Goal: Task Accomplishment & Management: Manage account settings

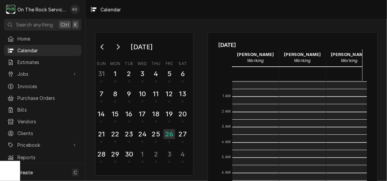
scroll to position [122, 0]
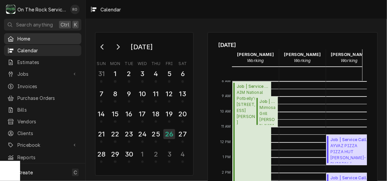
click at [29, 38] on span "Home" at bounding box center [47, 38] width 61 height 7
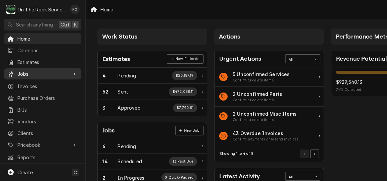
click at [36, 71] on span "Jobs" at bounding box center [42, 73] width 51 height 7
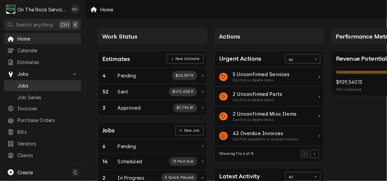
click at [38, 82] on span "Jobs" at bounding box center [47, 85] width 61 height 7
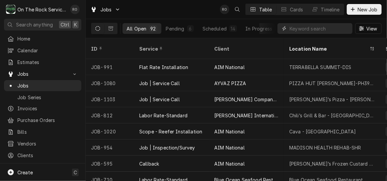
click at [325, 28] on input "Dynamic Content Wrapper" at bounding box center [319, 28] width 60 height 11
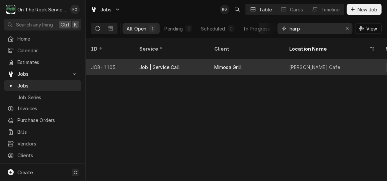
type input "harp"
click at [252, 59] on div "Mimosa Grill" at bounding box center [246, 67] width 75 height 16
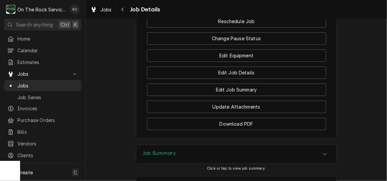
scroll to position [645, 0]
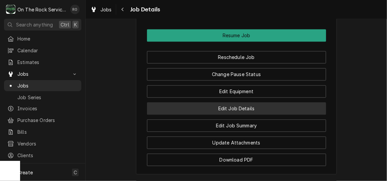
click at [271, 102] on button "Edit Job Details" at bounding box center [236, 108] width 179 height 12
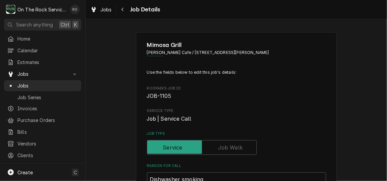
type textarea "x"
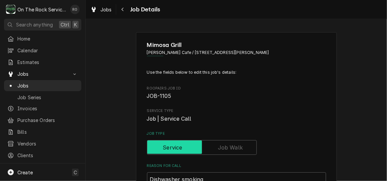
click at [233, 154] on input "Job Type" at bounding box center [202, 147] width 104 height 15
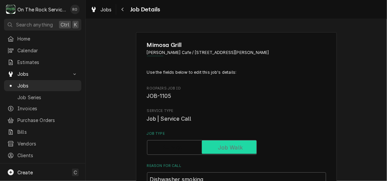
checkbox input "true"
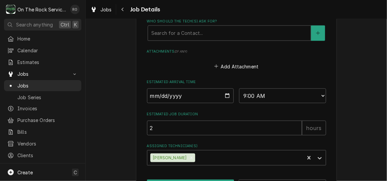
scroll to position [381, 0]
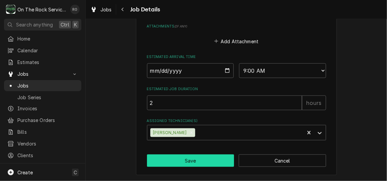
click at [211, 157] on button "Save" at bounding box center [190, 160] width 87 height 12
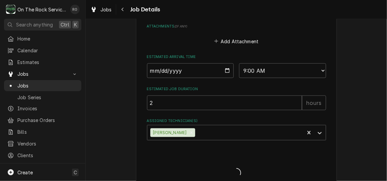
type textarea "x"
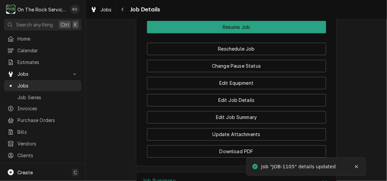
scroll to position [647, 0]
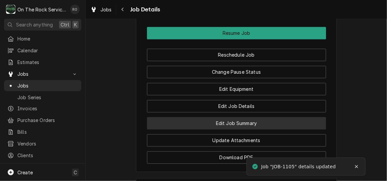
click at [266, 117] on button "Edit Job Summary" at bounding box center [236, 123] width 179 height 12
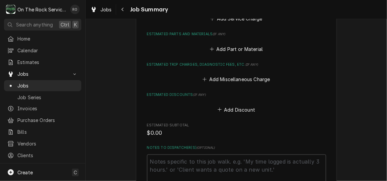
scroll to position [293, 0]
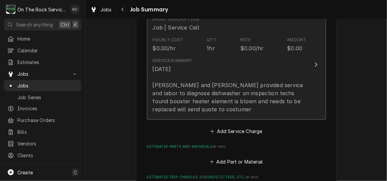
click at [271, 74] on div "[DATE] [PERSON_NAME] and [PERSON_NAME] provided service and labor to diagnose d…" at bounding box center [230, 89] width 154 height 48
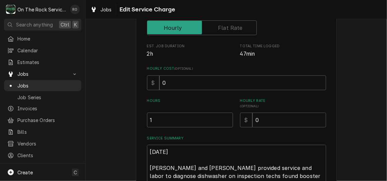
scroll to position [155, 0]
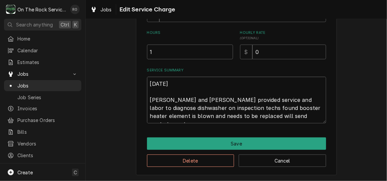
drag, startPoint x: 293, startPoint y: 117, endPoint x: 147, endPoint y: 79, distance: 150.7
click at [147, 79] on textarea "9/26/25 Ray and Izzy provided service and labor to diagnose dishwasher on inspe…" at bounding box center [236, 100] width 179 height 46
type textarea "x"
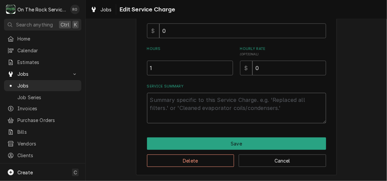
scroll to position [0, 0]
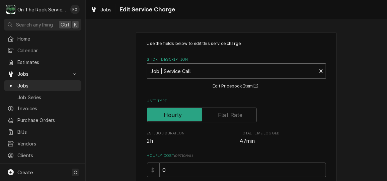
type textarea "x"
click at [276, 66] on div "Short Description" at bounding box center [232, 71] width 163 height 12
type input "incurred"
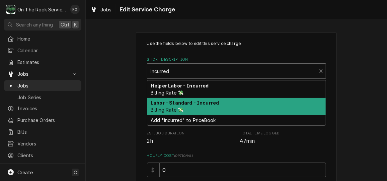
click at [256, 102] on div "Labor - Standard - Incurred Billing Rate 💸" at bounding box center [236, 106] width 178 height 17
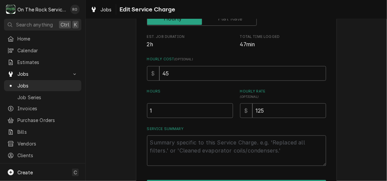
scroll to position [97, 0]
click at [188, 148] on textarea "Service Summary" at bounding box center [236, 150] width 179 height 30
paste textarea "9/26/25 Ray and Izzy provided service and labor to diagnose dishwasher on inspe…"
type textarea "x"
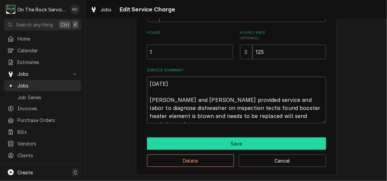
type textarea "9/26/25 Ray and Izzy provided service and labor to diagnose dishwasher on inspe…"
click at [201, 138] on button "Save" at bounding box center [236, 143] width 179 height 12
type textarea "x"
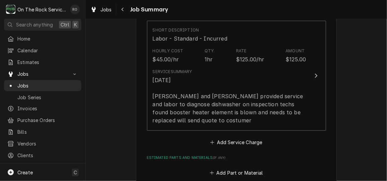
scroll to position [171, 0]
click at [245, 138] on button "Add Service Charge" at bounding box center [236, 141] width 54 height 9
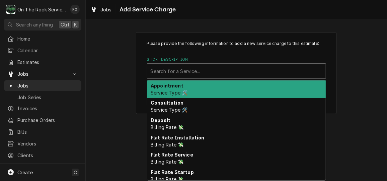
click at [252, 74] on div "Short Description" at bounding box center [237, 71] width 172 height 12
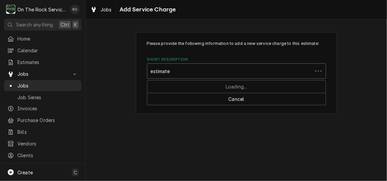
type input "estimated"
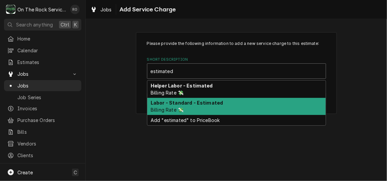
click at [239, 104] on div "Labor - Standard - Estimated Billing Rate 💸" at bounding box center [236, 106] width 178 height 17
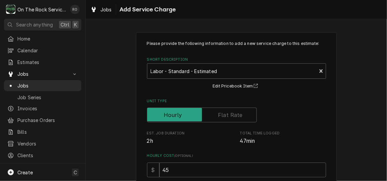
scroll to position [94, 0]
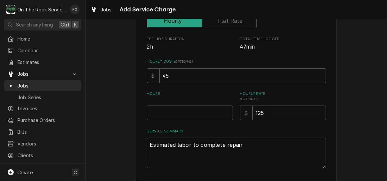
click at [197, 108] on input "Hours" at bounding box center [190, 112] width 86 height 15
type textarea "x"
type input "2"
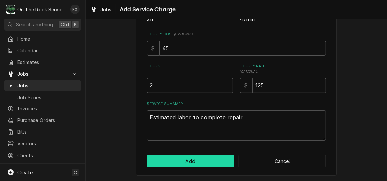
click at [193, 158] on button "Add" at bounding box center [190, 161] width 87 height 12
type textarea "x"
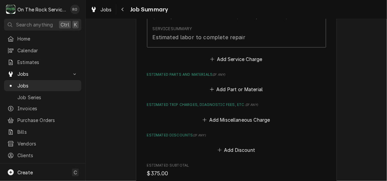
scroll to position [326, 0]
click at [241, 119] on button "Add Miscellaneous Charge" at bounding box center [236, 119] width 70 height 9
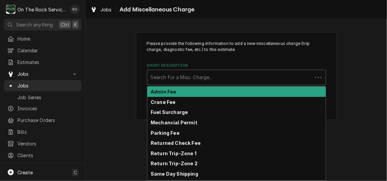
click at [249, 83] on div "Short Description" at bounding box center [230, 77] width 158 height 12
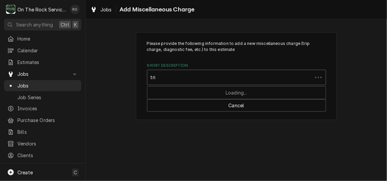
type input "trip"
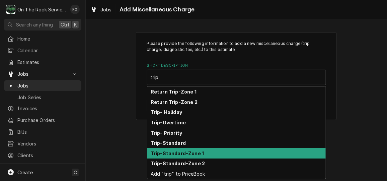
click at [236, 153] on div "Trip-Standard-Zone 1" at bounding box center [236, 153] width 178 height 10
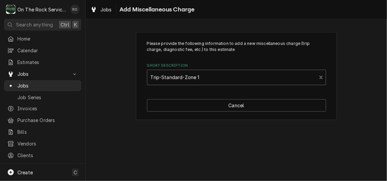
type textarea "x"
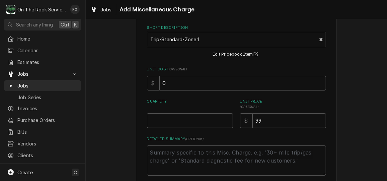
scroll to position [38, 0]
click at [191, 116] on input "Quantity" at bounding box center [190, 120] width 86 height 15
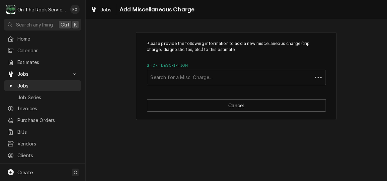
scroll to position [0, 0]
click at [270, 76] on div "Short Description" at bounding box center [237, 77] width 172 height 12
type input "trip"
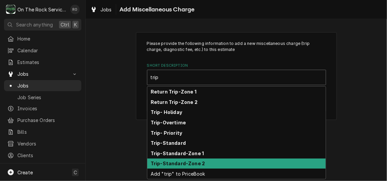
click at [247, 166] on div "Trip-Standard-Zone 2" at bounding box center [236, 163] width 178 height 10
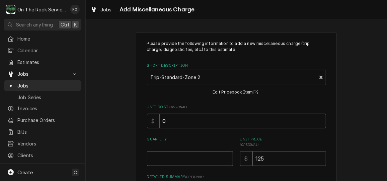
click at [201, 153] on input "Quantity" at bounding box center [190, 158] width 86 height 15
type textarea "x"
type input "1"
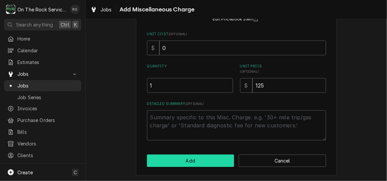
click at [200, 159] on button "Add" at bounding box center [190, 160] width 87 height 12
type textarea "x"
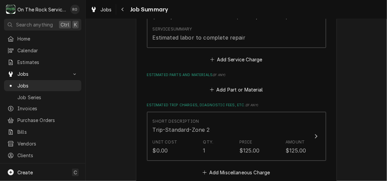
scroll to position [366, 0]
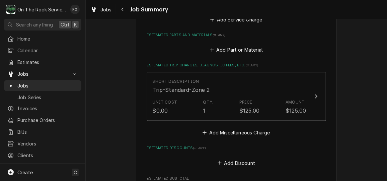
click at [230, 133] on button "Add Miscellaneous Charge" at bounding box center [236, 132] width 70 height 9
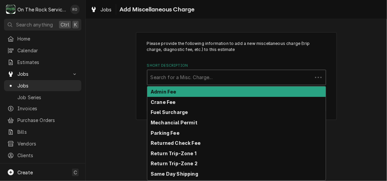
click at [222, 73] on div "Short Description" at bounding box center [230, 77] width 158 height 12
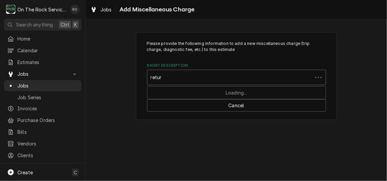
type input "return"
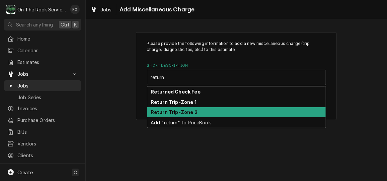
click at [212, 109] on div "Return Trip-Zone 2" at bounding box center [236, 112] width 178 height 10
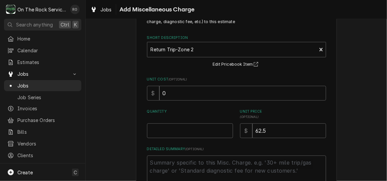
scroll to position [28, 0]
click at [200, 131] on input "Quantity" at bounding box center [190, 130] width 86 height 15
type textarea "x"
type input "1"
type textarea "x"
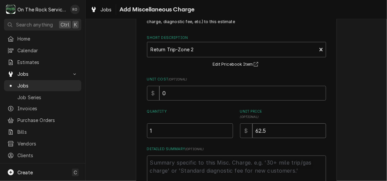
type input "1"
type textarea "x"
type input "12"
type textarea "x"
type input "125"
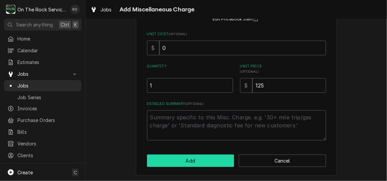
click at [205, 159] on button "Add" at bounding box center [190, 160] width 87 height 12
type textarea "x"
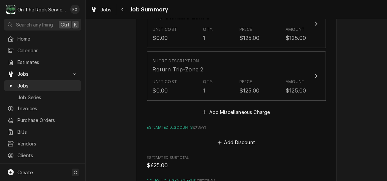
scroll to position [440, 0]
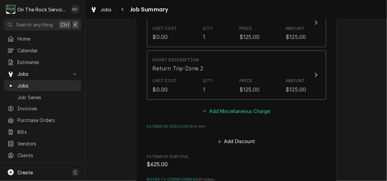
click at [232, 113] on button "Add Miscellaneous Charge" at bounding box center [236, 110] width 70 height 9
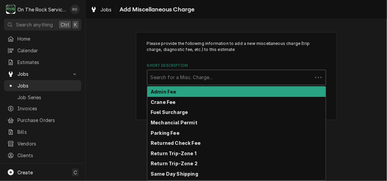
click at [238, 78] on div "Short Description" at bounding box center [230, 77] width 158 height 12
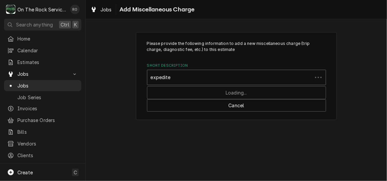
type input "expedited"
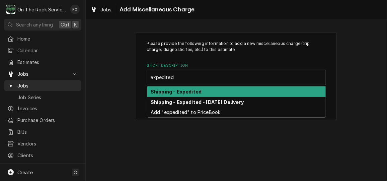
click at [229, 93] on div "Shipping - Expedited" at bounding box center [236, 91] width 178 height 10
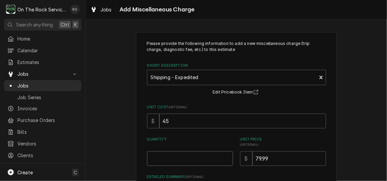
click at [191, 161] on input "Quantity" at bounding box center [190, 158] width 86 height 15
type textarea "x"
type input "1"
type textarea "x"
type input "1"
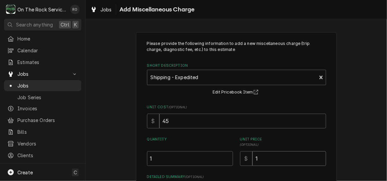
type textarea "x"
type input "17"
type textarea "x"
type input "175"
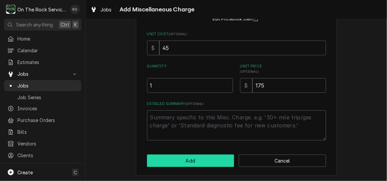
click at [191, 161] on button "Add" at bounding box center [190, 160] width 87 height 12
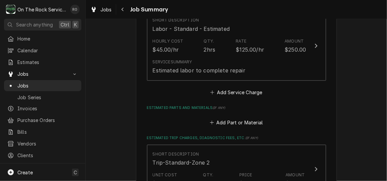
scroll to position [293, 0]
type textarea "x"
click at [248, 123] on button "Add Part or Material" at bounding box center [235, 122] width 55 height 9
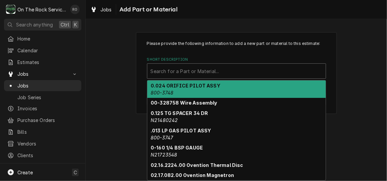
click at [262, 72] on div "Short Description" at bounding box center [237, 71] width 172 height 12
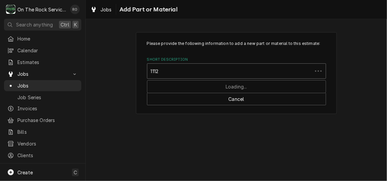
type input "11123"
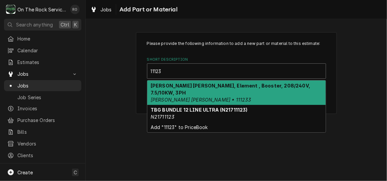
click at [261, 84] on strong "Champion - Moyer Diebel, Element , Booster, 208/240V, 7.5/10KW, 3PH" at bounding box center [231, 89] width 160 height 13
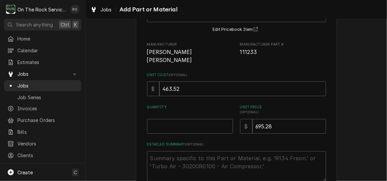
scroll to position [58, 0]
click at [206, 118] on input "Quantity" at bounding box center [190, 125] width 86 height 15
type textarea "x"
type input "1"
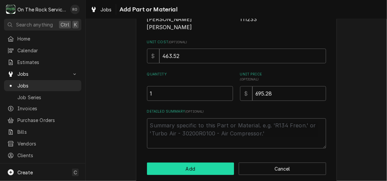
click at [201, 162] on button "Add" at bounding box center [190, 168] width 87 height 12
type textarea "x"
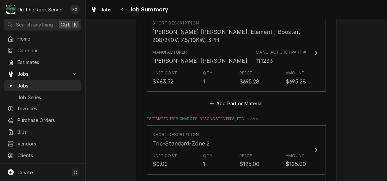
scroll to position [394, 0]
click at [229, 103] on button "Add Part or Material" at bounding box center [235, 102] width 55 height 9
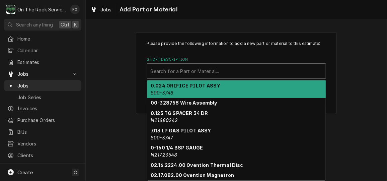
click at [231, 70] on div "Short Description" at bounding box center [237, 71] width 172 height 12
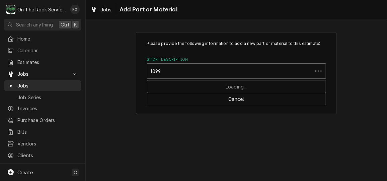
type input "10998"
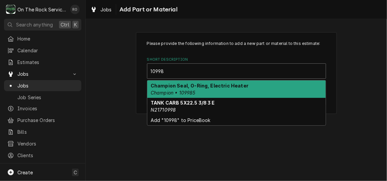
click at [232, 83] on strong "Champion Seal, O-Ring, Electric Heater" at bounding box center [200, 86] width 98 height 6
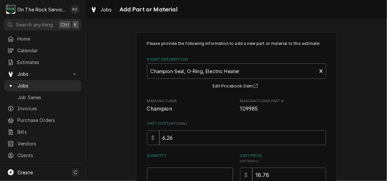
click at [208, 172] on input "Quantity" at bounding box center [190, 174] width 86 height 15
type textarea "x"
type input "1"
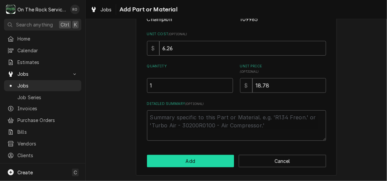
click at [207, 164] on button "Add" at bounding box center [190, 161] width 87 height 12
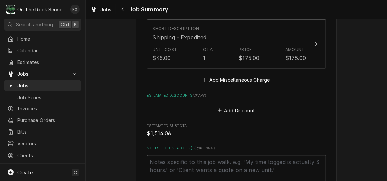
scroll to position [785, 0]
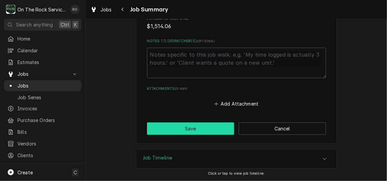
click at [194, 131] on button "Save" at bounding box center [190, 128] width 87 height 12
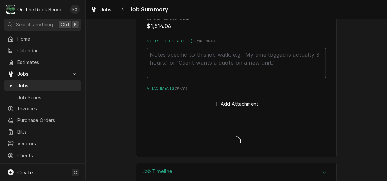
type textarea "x"
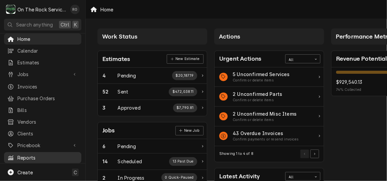
scroll to position [22, 0]
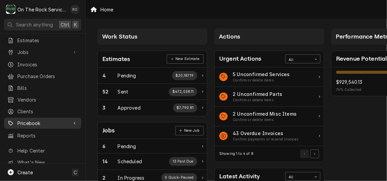
click at [63, 119] on div "Pricebook" at bounding box center [42, 123] width 75 height 8
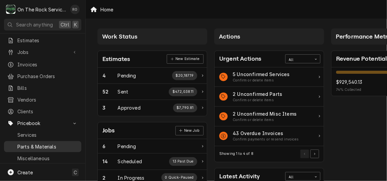
click at [53, 143] on span "Parts & Materials" at bounding box center [47, 146] width 61 height 7
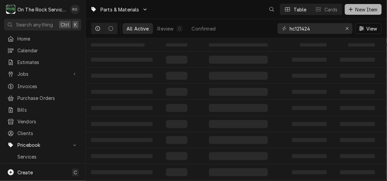
click at [374, 7] on span "New Item" at bounding box center [366, 9] width 25 height 7
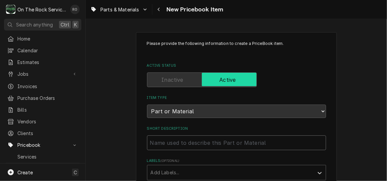
click at [186, 146] on input "Short Description" at bounding box center [236, 142] width 179 height 15
paste input "Champion - Moyer Diebel 111233 Element, Booster, 208/240V, 7.5/10KW, 3PH"
type textarea "x"
type input "Champion - Moyer Diebel 111233 Element, Booster, 208/240V, 7.5/10KW, 3PH"
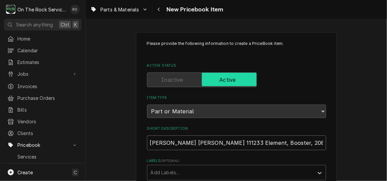
scroll to position [0, 25]
drag, startPoint x: 189, startPoint y: 143, endPoint x: 227, endPoint y: 143, distance: 38.5
click at [227, 143] on input "Champion - Moyer Diebel 111233 Element, Booster, 208/240V, 7.5/10KW, 3PH" at bounding box center [236, 142] width 179 height 15
type textarea "x"
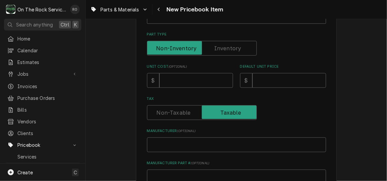
scroll to position [164, 0]
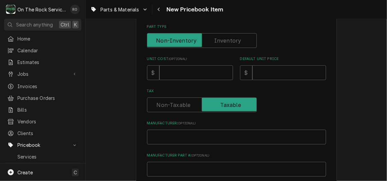
type input "Champion - Moyer Diebel , Booster, 208/240V, 7.5/10KW, 3PH"
click at [217, 139] on input "Manufacturer ( optional )" at bounding box center [236, 136] width 179 height 15
type textarea "x"
type input "C"
type textarea "x"
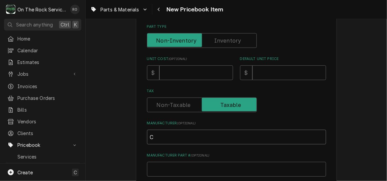
type input "Ch"
type textarea "x"
type input "Chm"
type textarea "x"
type input "Ch"
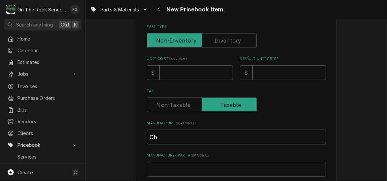
type textarea "x"
type input "Cha"
type textarea "x"
type input "Cham"
type textarea "x"
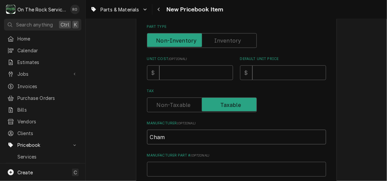
type input "Champ"
type textarea "x"
type input "Champi"
type textarea "x"
type input "Champio"
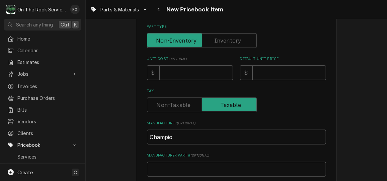
type textarea "x"
type input "Champion"
type textarea "x"
type input "Champion-"
type textarea "x"
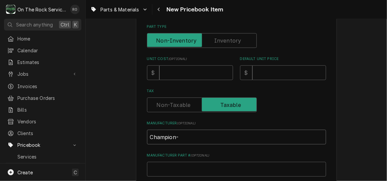
type input "Champion-M"
type textarea "x"
type input "Champion-Mo"
type textarea "x"
type input "Champion-Moy"
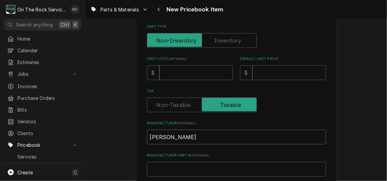
type textarea "x"
type input "Champion-Moye"
type textarea "x"
type input "Champion-Moyer"
type textarea "x"
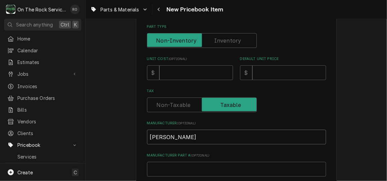
type input "Champion-Moyer D"
type textarea "x"
type input "Champion-Moyer Di"
type textarea "x"
type input "Champion-Moyer Die"
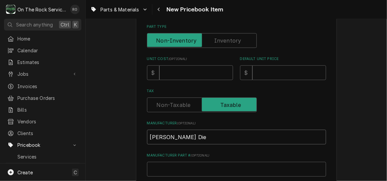
type textarea "x"
type input "Champion-Moyer Dieb"
type textarea "x"
type input "Champion-Moyer Diebe"
type textarea "x"
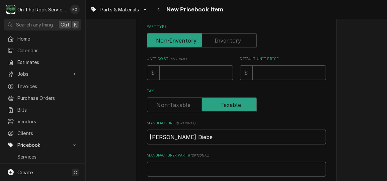
type input "Champion-Moyer Diebel"
type textarea "x"
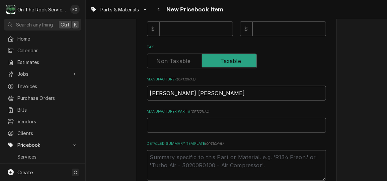
type input "Champion-Moyer Diebel"
click at [184, 122] on input "Manufacturer Part # ( optional )" at bounding box center [236, 125] width 179 height 15
paste input "111233 Element"
type textarea "x"
type input "111233 Element"
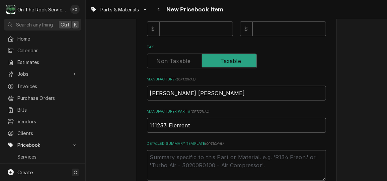
drag, startPoint x: 219, startPoint y: 126, endPoint x: 166, endPoint y: 120, distance: 54.3
click at [166, 120] on input "111233 Element" at bounding box center [236, 125] width 179 height 15
type textarea "x"
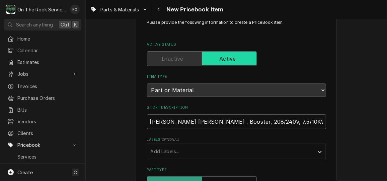
scroll to position [20, 0]
type input "111233"
click at [213, 123] on input "Champion - Moyer Diebel , Booster, 208/240V, 7.5/10KW, 3PH" at bounding box center [236, 122] width 179 height 15
paste input "Element"
type textarea "x"
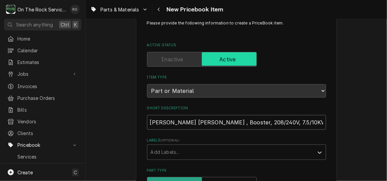
type input "Champion - Moyer DiebelElement , Booster, 208/240V, 7.5/10KW, 3PH"
type textarea "x"
type input "Champion - Moyer Diebel,Element , Booster, 208/240V, 7.5/10KW, 3PH"
type textarea "x"
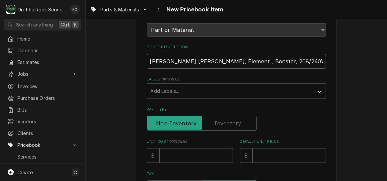
scroll to position [121, 0]
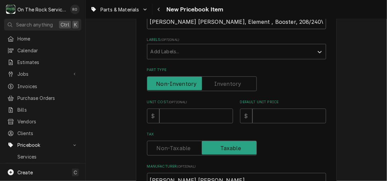
type input "Champion - Moyer Diebel, Element , Booster, 208/240V, 7.5/10KW, 3PH"
click at [209, 113] on input "Unit Cost ( optional )" at bounding box center [196, 115] width 74 height 15
type textarea "x"
type input "4"
type textarea "x"
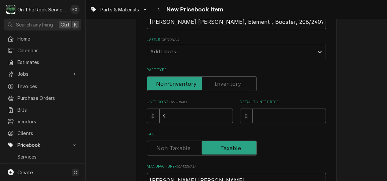
type input "46"
type textarea "x"
type input "463"
type textarea "x"
type input "463.5"
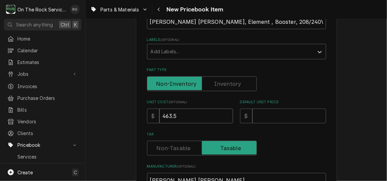
type textarea "x"
type input "463.52"
type textarea "x"
type input "6"
type textarea "x"
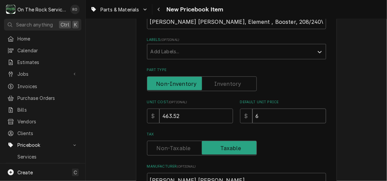
type input "69"
type textarea "x"
type input "695"
type textarea "x"
type input "695.2"
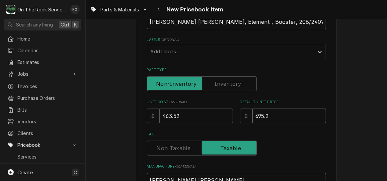
type textarea "x"
type input "695.28"
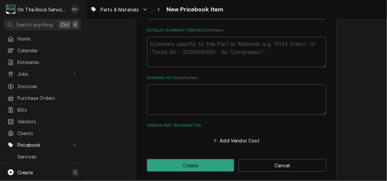
scroll to position [325, 0]
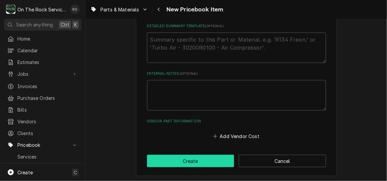
click at [202, 162] on button "Create" at bounding box center [190, 161] width 87 height 12
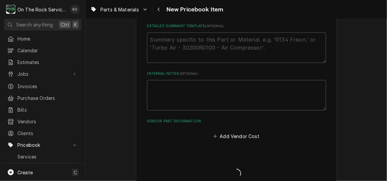
type textarea "x"
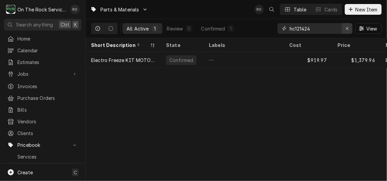
click at [348, 31] on div "Erase input" at bounding box center [347, 28] width 7 height 7
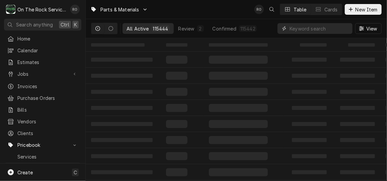
click at [325, 25] on input "Dynamic Content Wrapper" at bounding box center [319, 28] width 60 height 11
click at [325, 27] on input "Dynamic Content Wrapper" at bounding box center [319, 28] width 60 height 11
type input "111233"
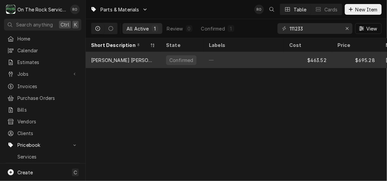
click at [275, 54] on div "—" at bounding box center [243, 60] width 80 height 16
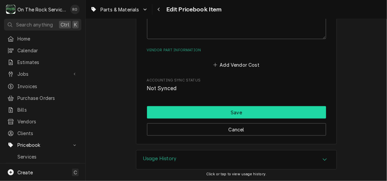
click at [276, 112] on button "Save" at bounding box center [236, 112] width 179 height 12
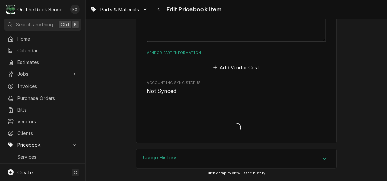
scroll to position [398, 0]
type textarea "x"
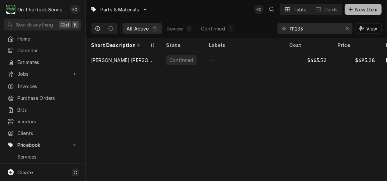
click at [354, 7] on span "New Item" at bounding box center [366, 9] width 25 height 7
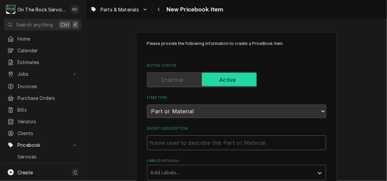
click at [166, 141] on input "Short Description" at bounding box center [236, 142] width 179 height 15
paste input "Champion 109985 Seal, O-Ring, Electric Heater"
type textarea "x"
type input "Champion 109985 Seal, O-Ring, Electric Heater"
drag, startPoint x: 173, startPoint y: 143, endPoint x: 194, endPoint y: 143, distance: 20.4
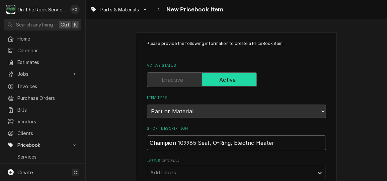
click at [194, 143] on input "Champion 109985 Seal, O-Ring, Electric Heater" at bounding box center [236, 142] width 179 height 15
type textarea "x"
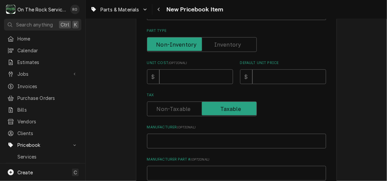
scroll to position [160, 0]
type input "Champion Seal, O-Ring, Electric Heater"
click at [182, 173] on input "Manufacturer Part # ( optional )" at bounding box center [236, 172] width 179 height 15
paste input "109985"
type textarea "x"
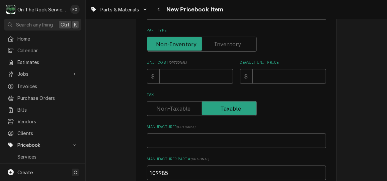
type input "109985"
click at [185, 138] on input "Manufacturer ( optional )" at bounding box center [236, 140] width 179 height 15
type textarea "x"
type input "Ch"
type textarea "x"
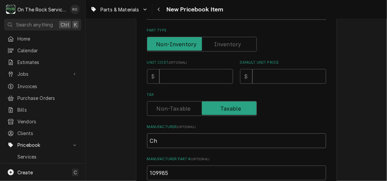
type input "Cha"
type textarea "x"
type input "Cham"
type textarea "x"
type input "Champ"
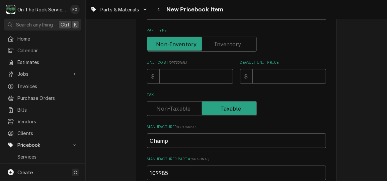
type textarea "x"
type input "Champi"
type textarea "x"
type input "Champio"
type textarea "x"
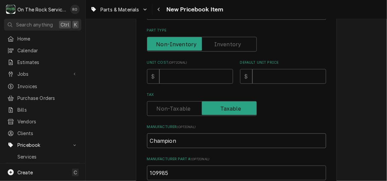
type input "Champion"
click at [183, 72] on input "Unit Cost ( optional )" at bounding box center [196, 76] width 74 height 15
type textarea "x"
type input "6"
type textarea "x"
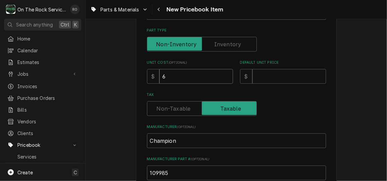
type input "6.2"
type textarea "x"
type input "6.26"
type input "8"
type textarea "x"
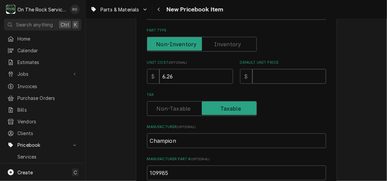
type textarea "x"
type input "1"
type textarea "x"
type input "18"
type textarea "x"
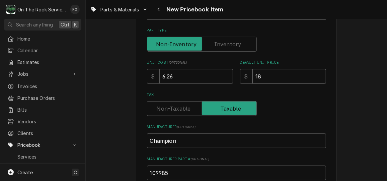
type input "18.7"
type textarea "x"
type input "18.78"
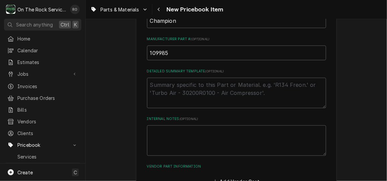
scroll to position [325, 0]
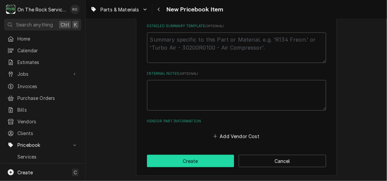
click at [191, 164] on button "Create" at bounding box center [190, 161] width 87 height 12
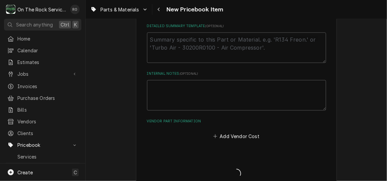
type textarea "x"
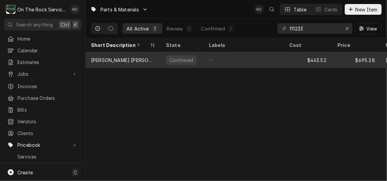
click at [204, 55] on div "—" at bounding box center [243, 60] width 80 height 16
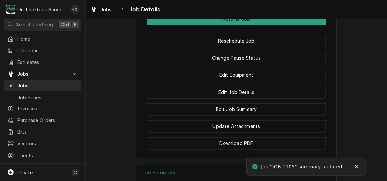
scroll to position [773, 0]
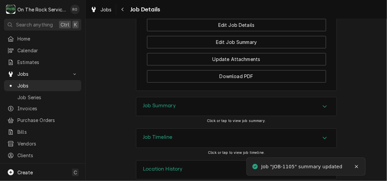
click at [322, 103] on icon "Accordion Header" at bounding box center [324, 105] width 5 height 5
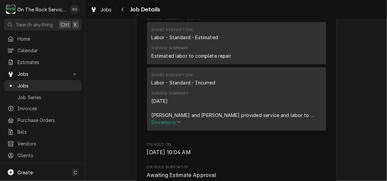
scroll to position [229, 0]
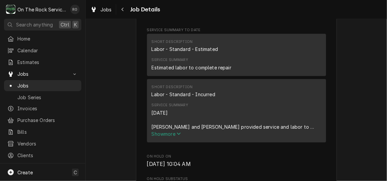
click at [174, 136] on span "Show more" at bounding box center [166, 134] width 29 height 6
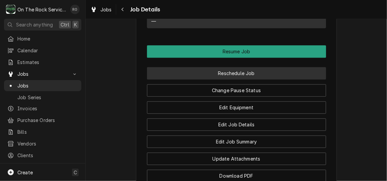
scroll to position [691, 0]
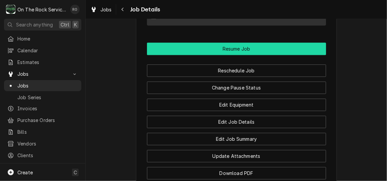
click at [274, 42] on button "Resume Job" at bounding box center [236, 48] width 179 height 12
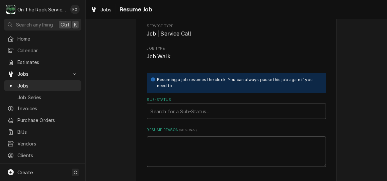
scroll to position [76, 0]
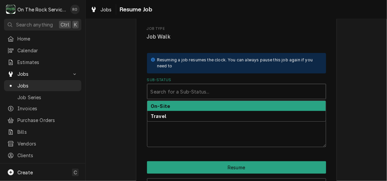
click at [282, 86] on div "Sub-Status" at bounding box center [237, 91] width 172 height 12
click at [277, 103] on div "On-Site" at bounding box center [236, 106] width 178 height 10
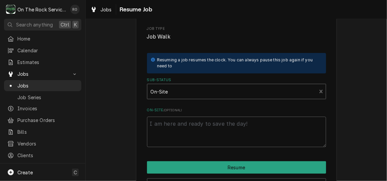
scroll to position [100, 0]
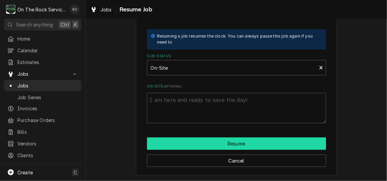
click at [269, 143] on button "Resume" at bounding box center [236, 143] width 179 height 12
type textarea "x"
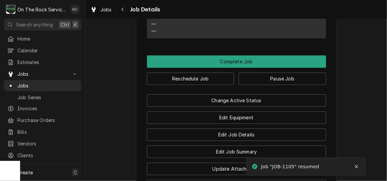
scroll to position [636, 0]
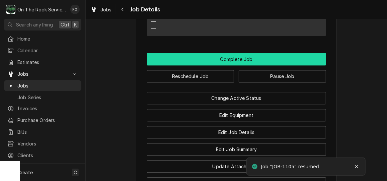
click at [295, 53] on button "Complete Job" at bounding box center [236, 59] width 179 height 12
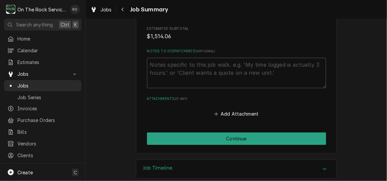
scroll to position [775, 0]
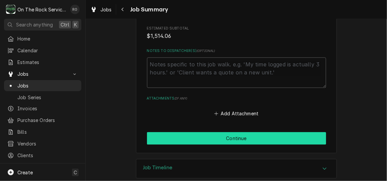
click at [301, 138] on button "Continue" at bounding box center [236, 138] width 179 height 12
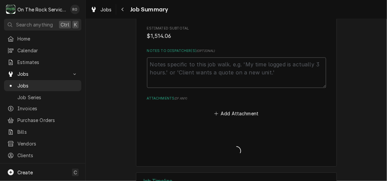
type textarea "x"
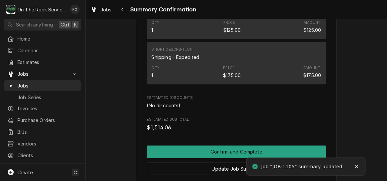
scroll to position [581, 0]
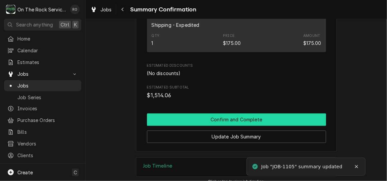
click at [298, 116] on button "Confirm and Complete" at bounding box center [236, 119] width 179 height 12
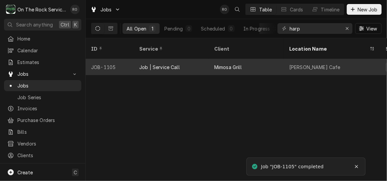
click at [264, 60] on div "Mimosa Grill" at bounding box center [246, 67] width 75 height 16
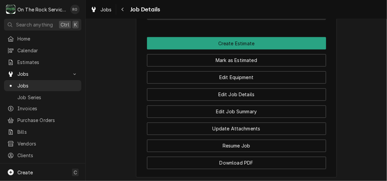
scroll to position [501, 0]
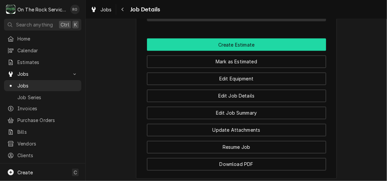
click at [289, 38] on button "Create Estimate" at bounding box center [236, 44] width 179 height 12
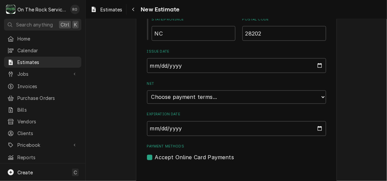
scroll to position [470, 0]
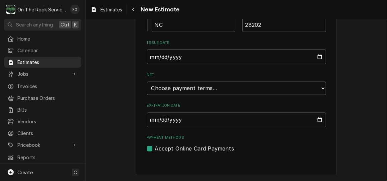
click at [312, 93] on select "Choose payment terms... Same Day Net 7 Net 14 Net 21 Net 30 Net 45 Net 60 Net 90" at bounding box center [236, 88] width 179 height 13
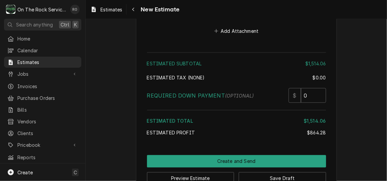
scroll to position [1519, 0]
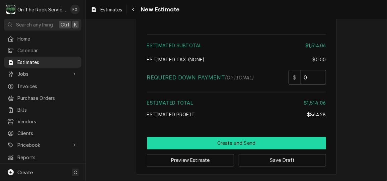
click at [221, 146] on button "Create and Send" at bounding box center [236, 143] width 179 height 12
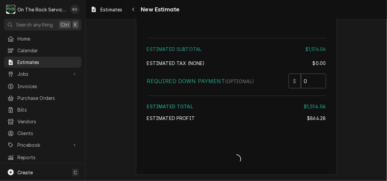
type textarea "x"
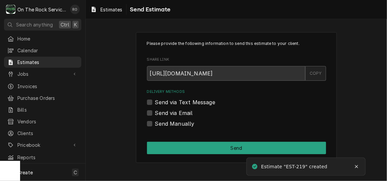
click at [309, 70] on div "COPY" at bounding box center [315, 73] width 21 height 15
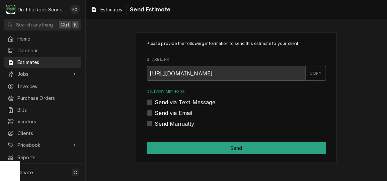
click at [177, 111] on label "Send via Email" at bounding box center [174, 113] width 38 height 8
click at [177, 111] on input "Send via Email" at bounding box center [244, 116] width 179 height 15
checkbox input "true"
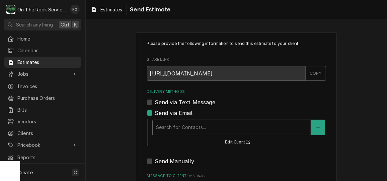
click at [177, 120] on div "Search for Contacts..." at bounding box center [232, 127] width 158 height 15
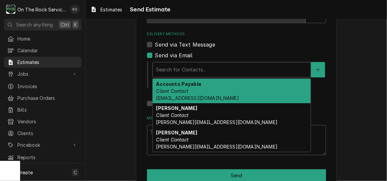
scroll to position [62, 0]
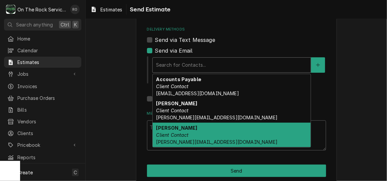
click at [233, 129] on div "Tom Sasser Client Contact tom@burkehospitality.com" at bounding box center [232, 134] width 158 height 24
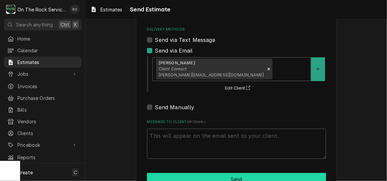
click at [232, 174] on button "Send" at bounding box center [236, 179] width 179 height 12
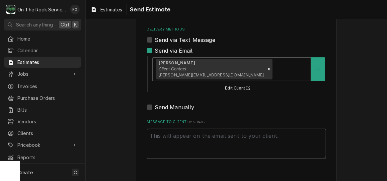
type textarea "x"
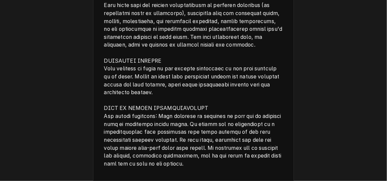
scroll to position [1276, 0]
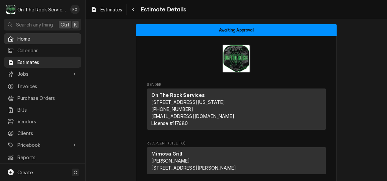
click at [50, 35] on span "Home" at bounding box center [47, 38] width 61 height 7
